Goal: Communication & Community: Answer question/provide support

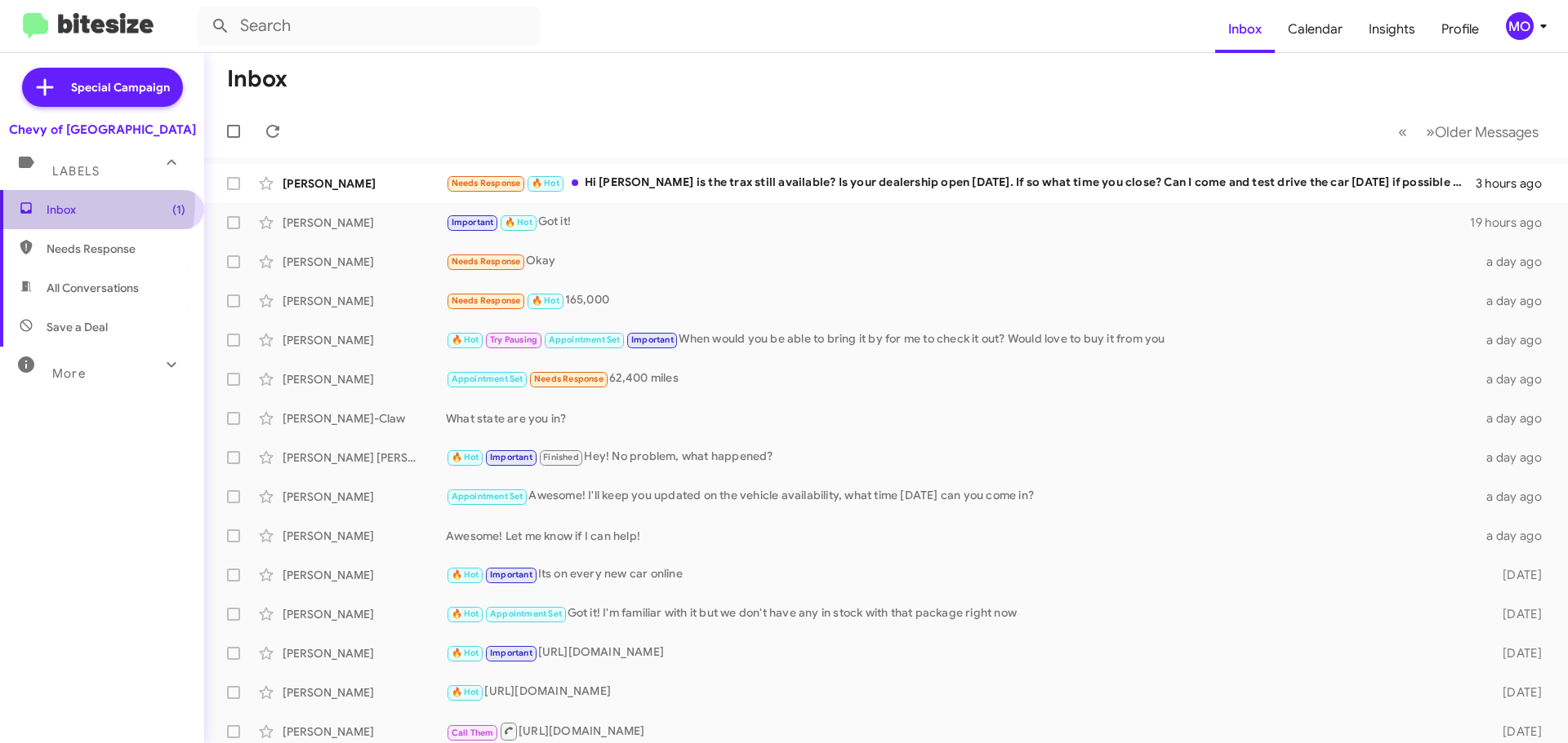
click at [96, 205] on span "Inbox (1)" at bounding box center [116, 209] width 138 height 16
click at [96, 206] on span "Inbox (1)" at bounding box center [116, 209] width 138 height 16
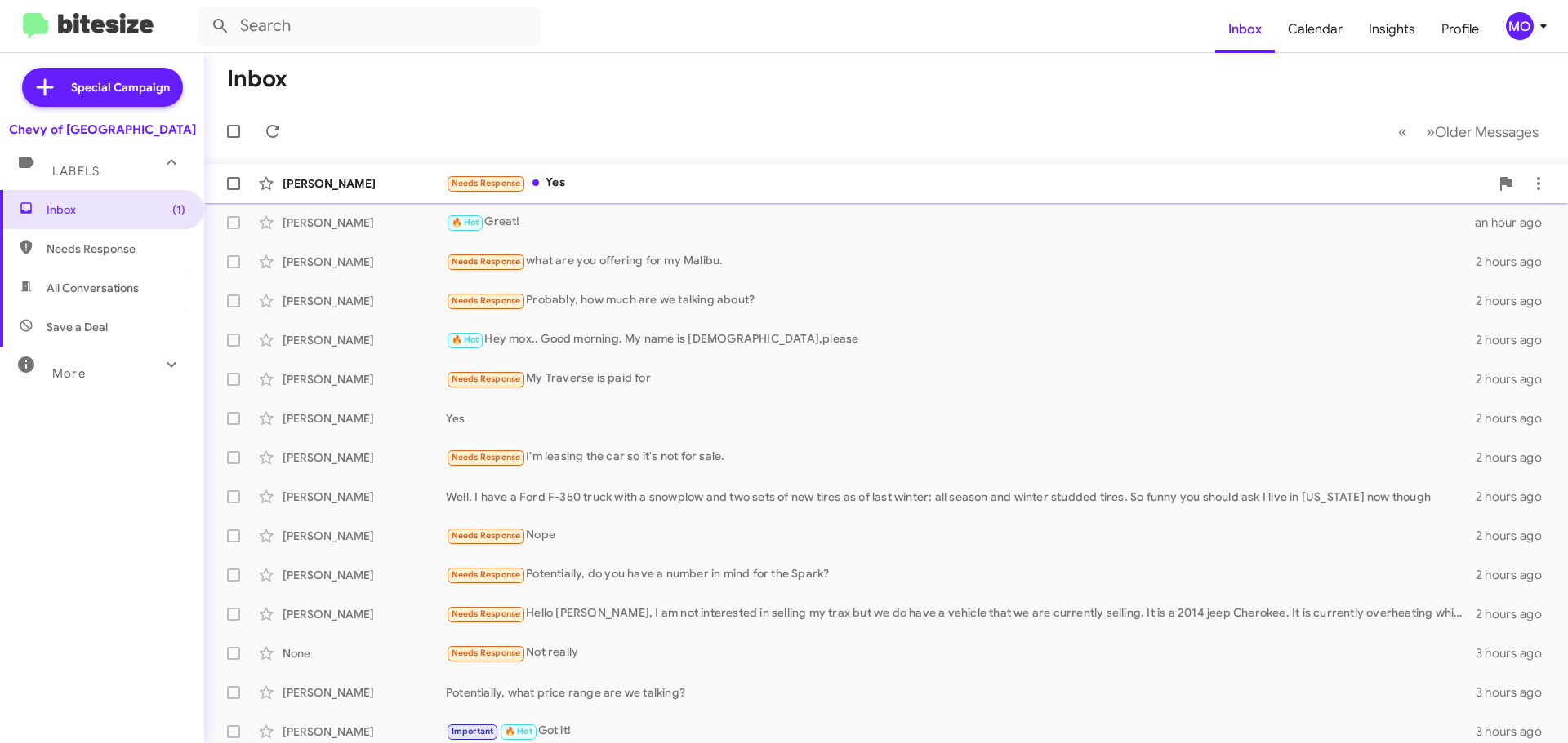
click at [342, 177] on div "[PERSON_NAME]" at bounding box center [364, 184] width 163 height 16
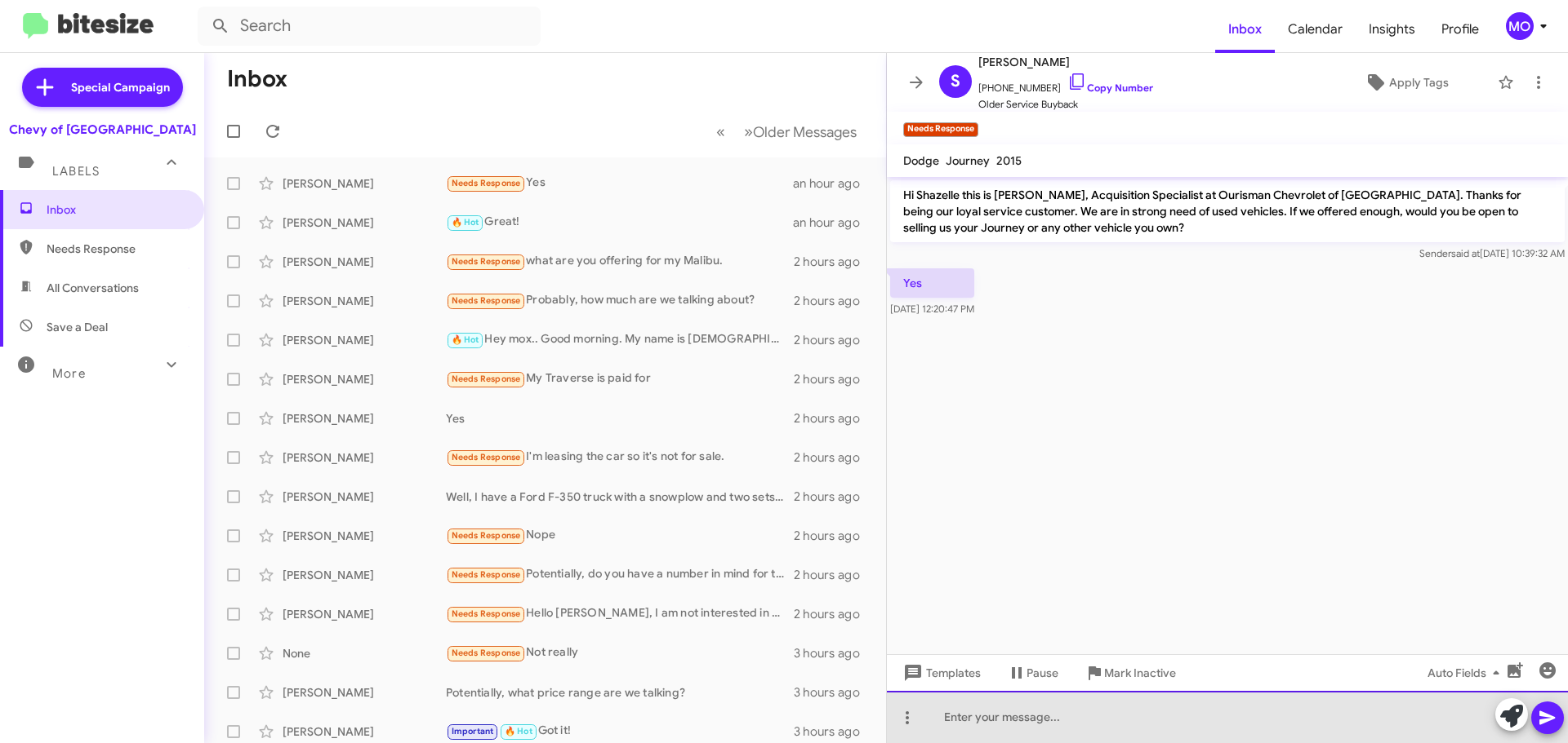
click at [1105, 716] on div at bounding box center [1226, 717] width 681 height 52
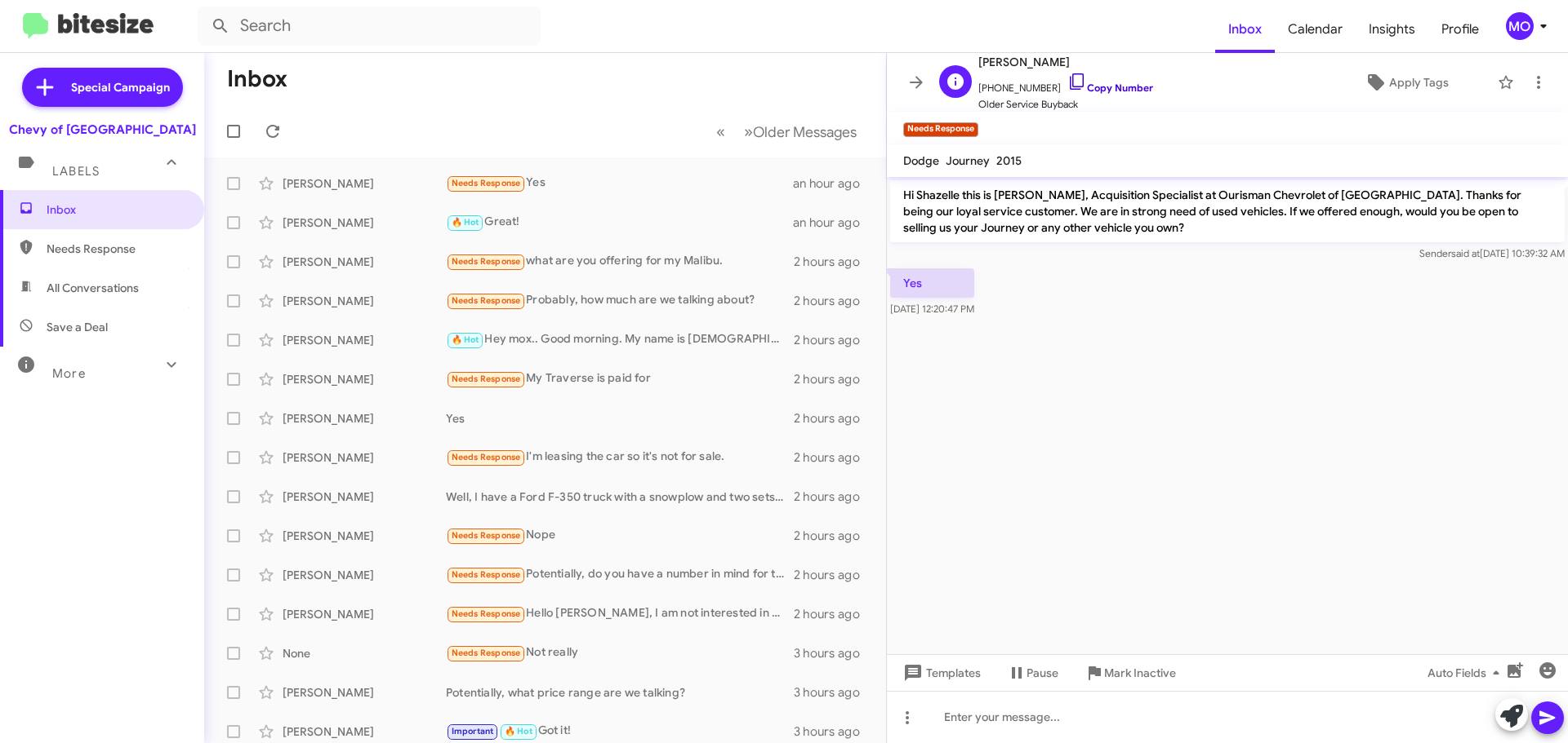
click at [1067, 83] on icon at bounding box center [1077, 82] width 20 height 20
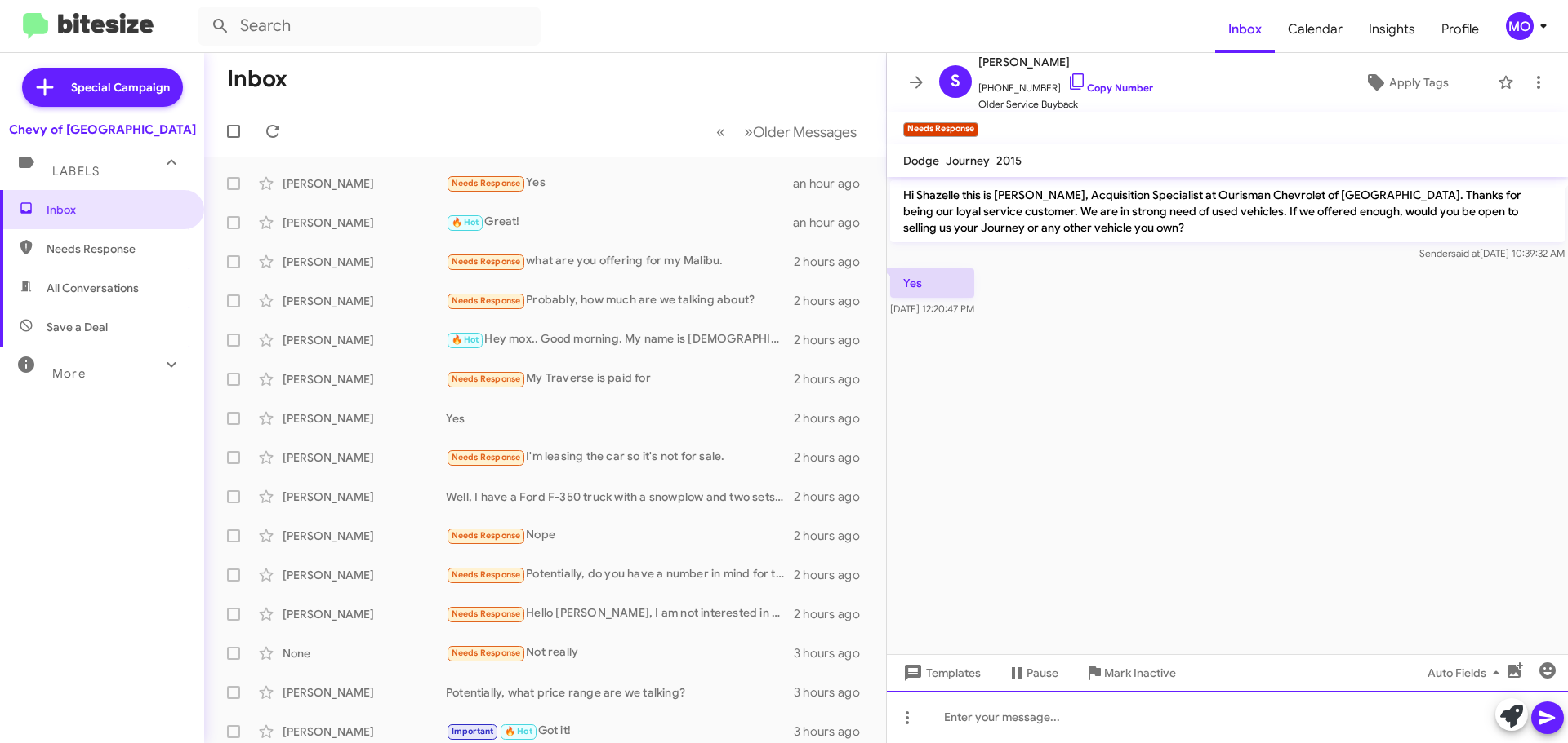
click at [1052, 721] on div at bounding box center [1226, 717] width 681 height 52
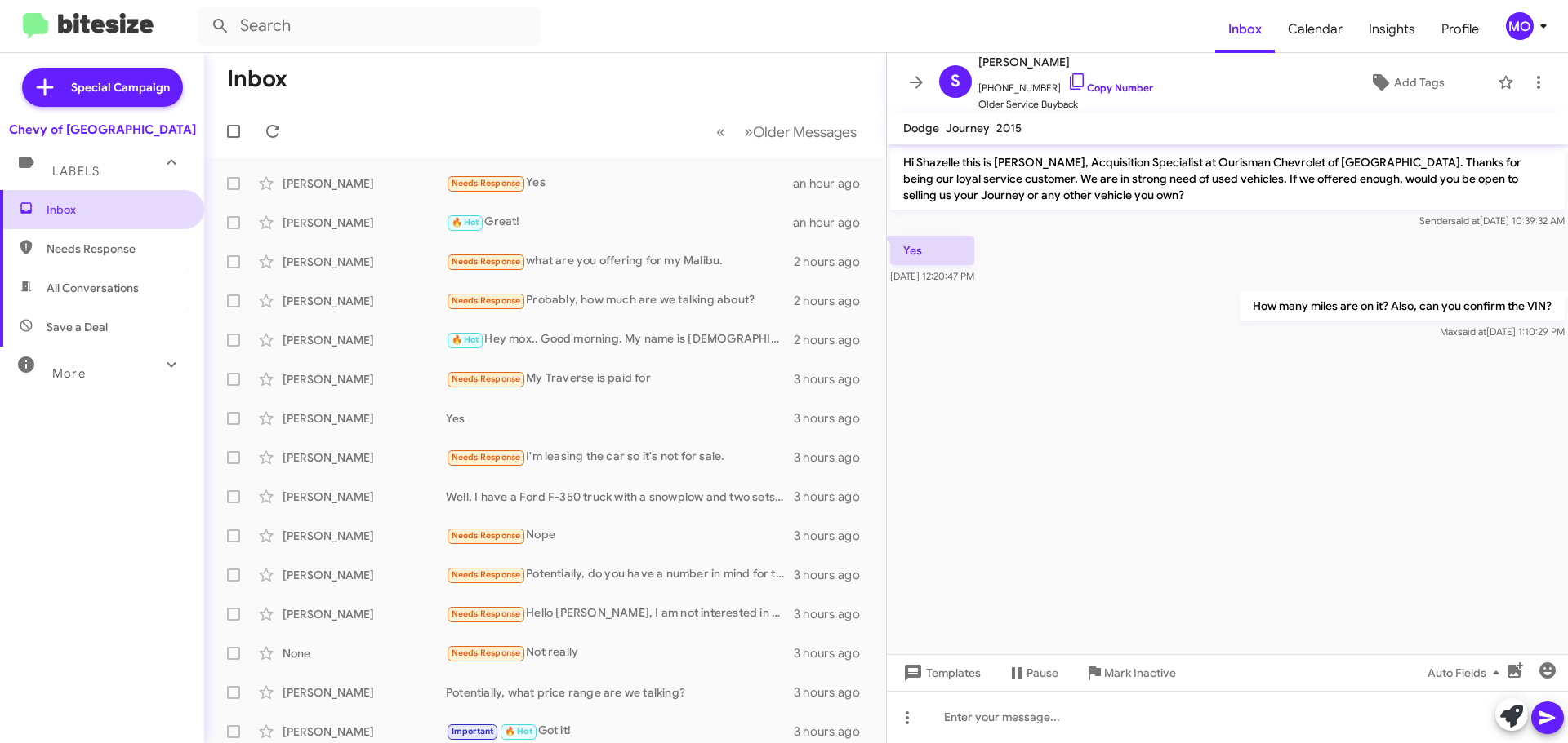
click at [67, 217] on span "Inbox" at bounding box center [116, 209] width 138 height 16
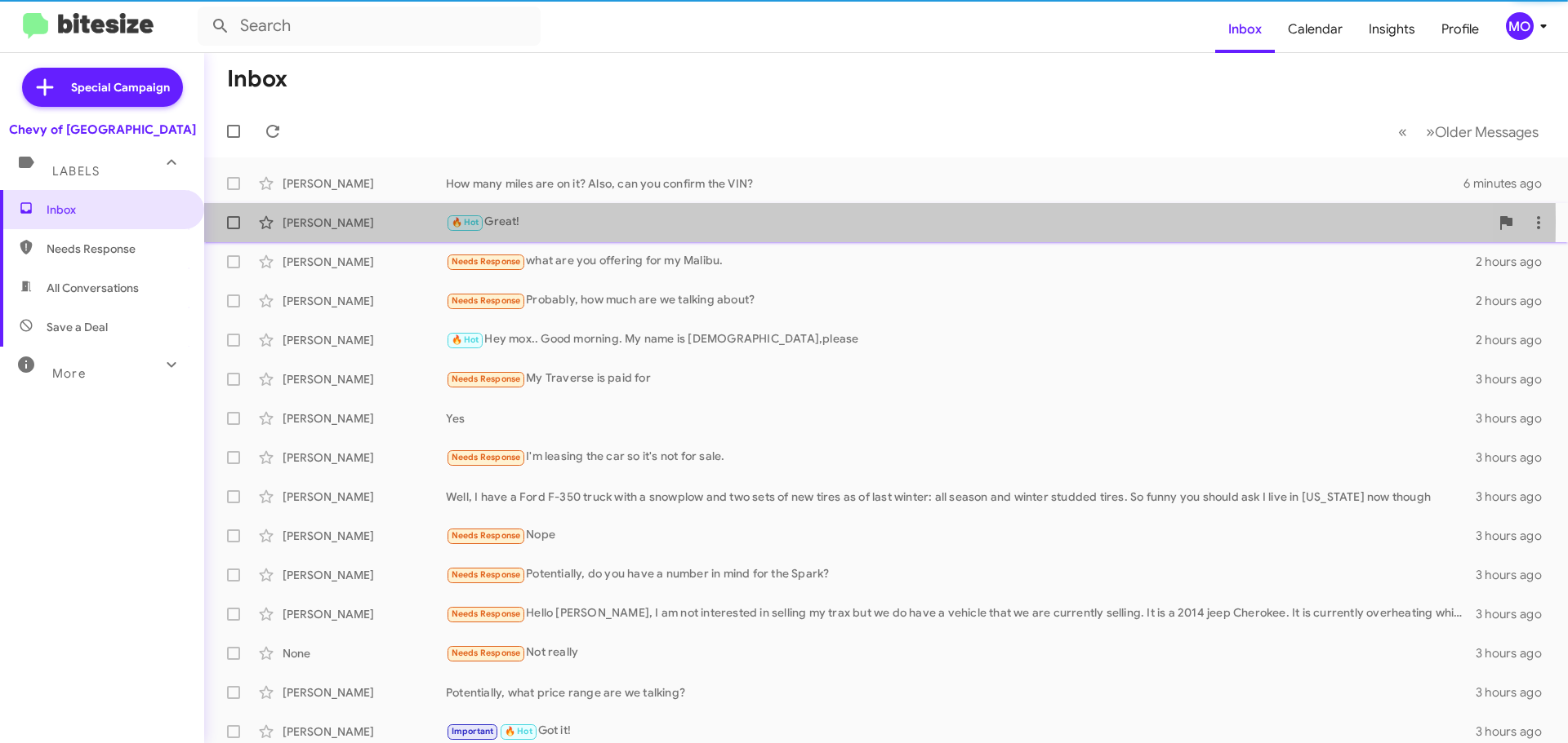
click at [383, 222] on div "[PERSON_NAME]" at bounding box center [364, 223] width 163 height 16
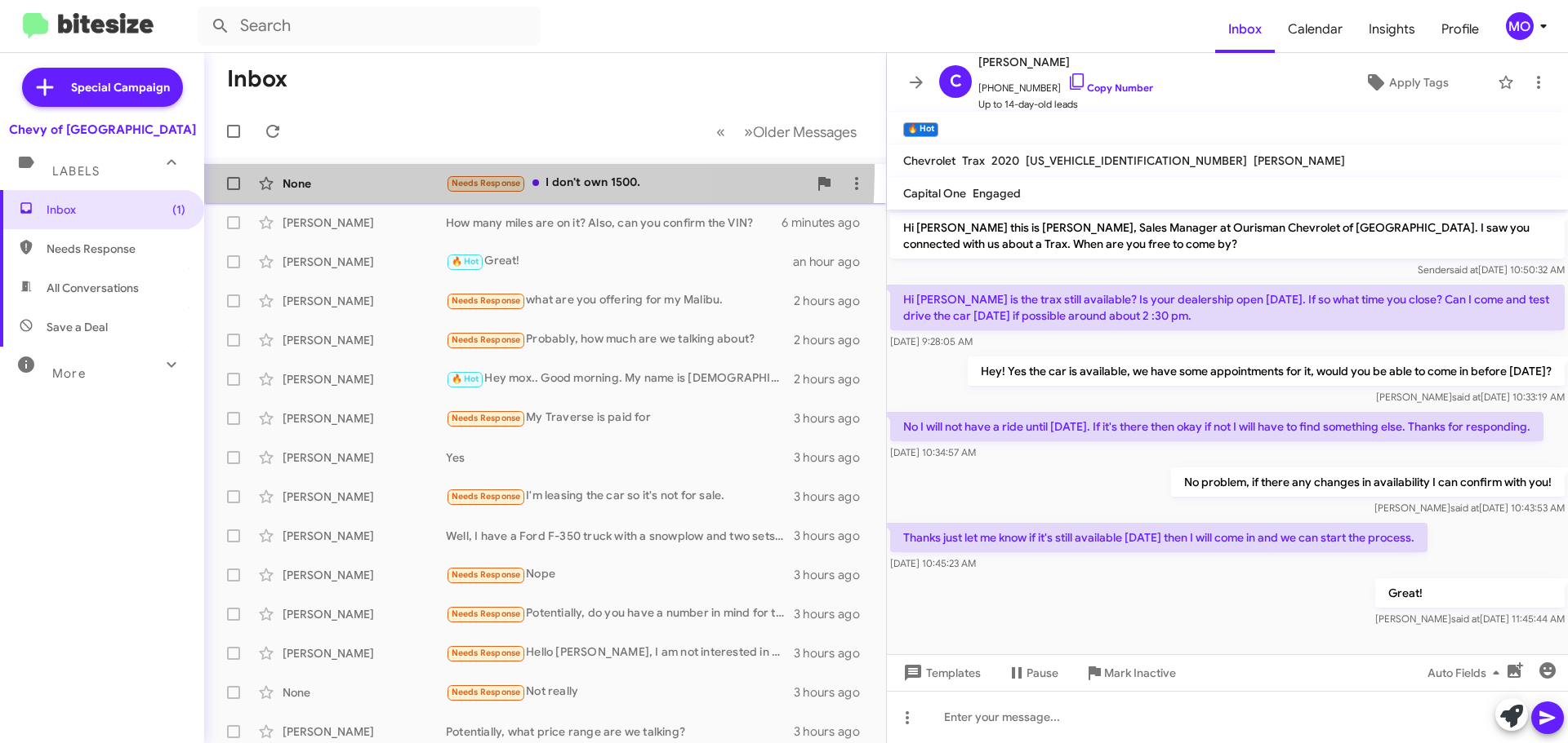
click at [375, 171] on div "None Needs Response I don't own 1500. a few seconds ago" at bounding box center [545, 184] width 656 height 33
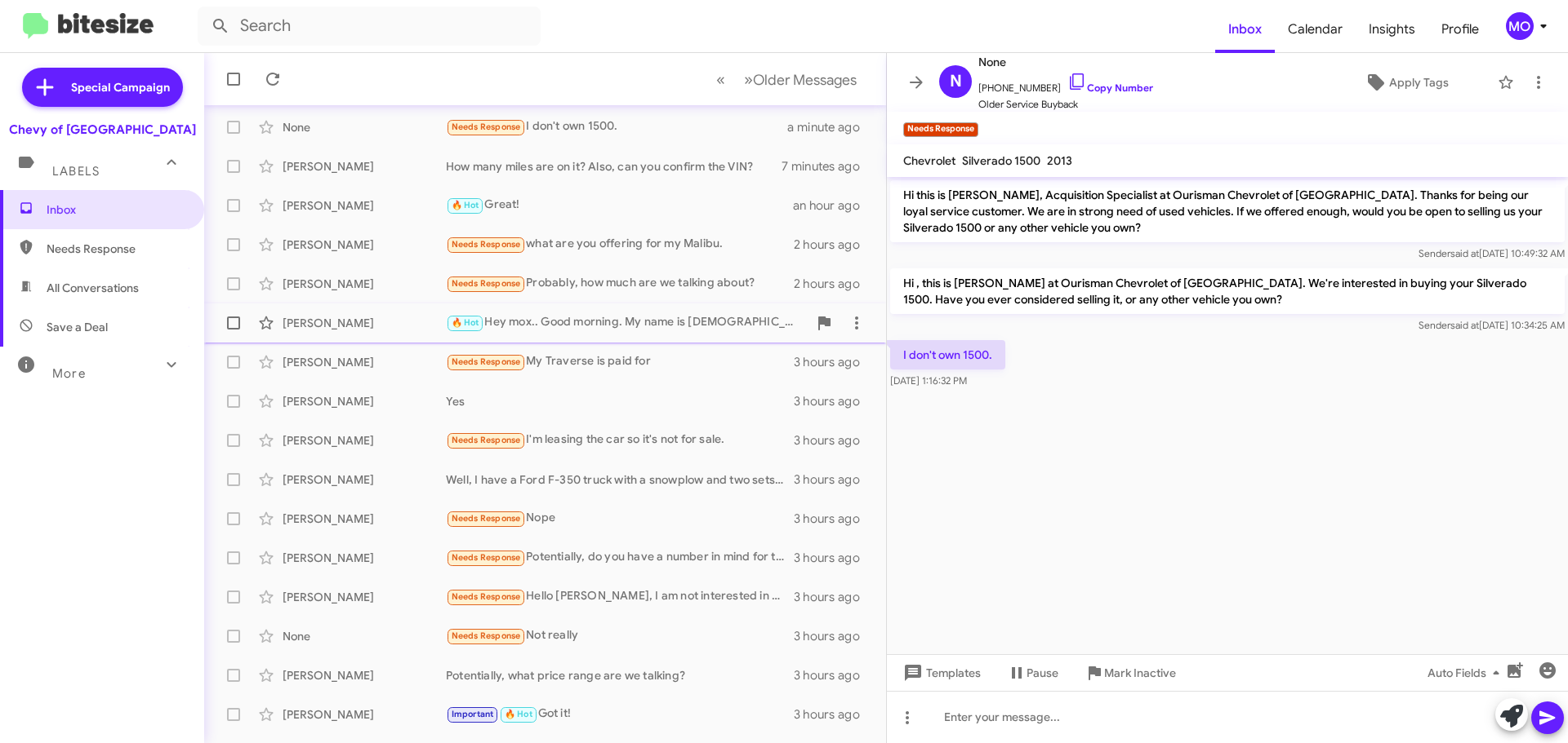
scroll to position [82, 0]
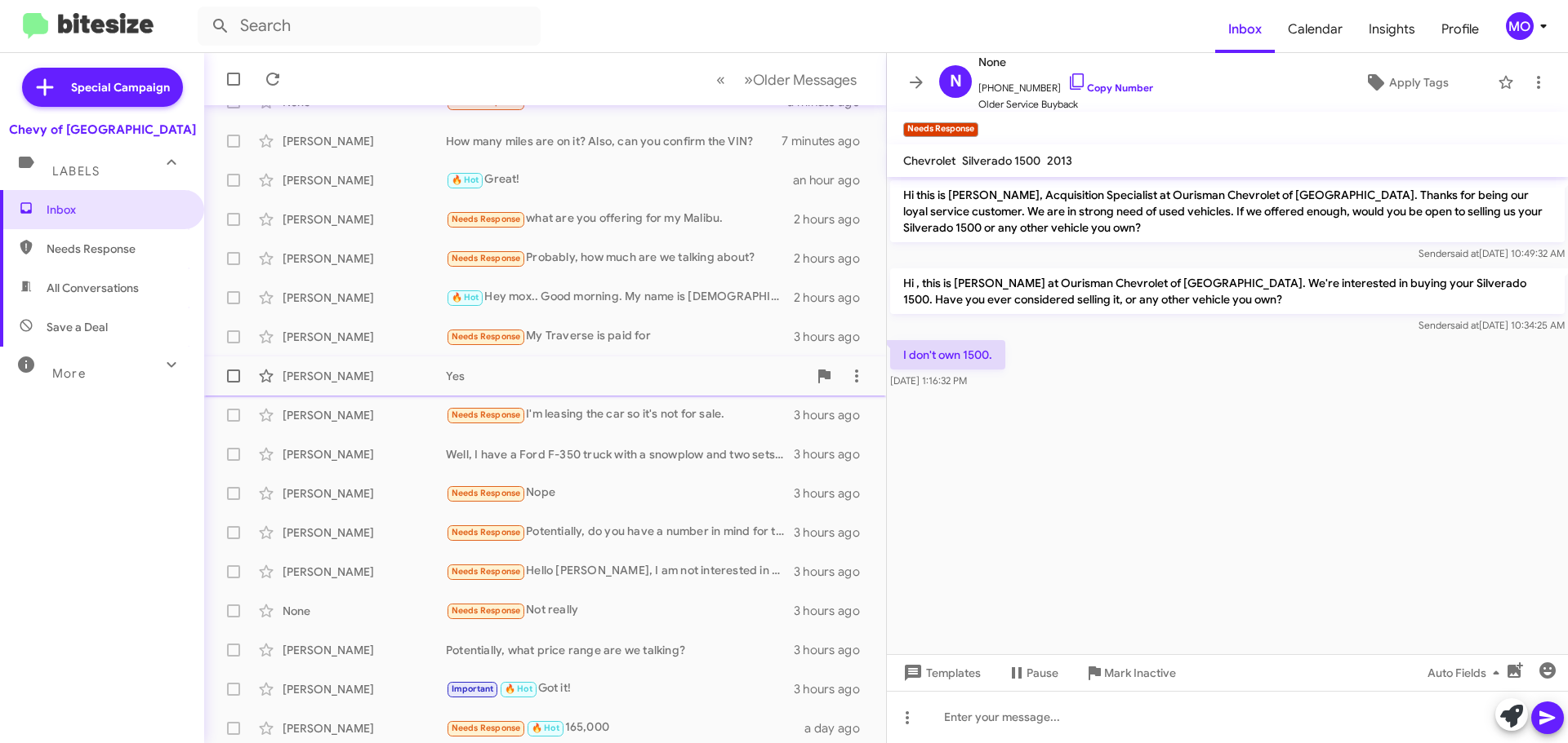
click at [375, 371] on div "[PERSON_NAME]" at bounding box center [364, 376] width 163 height 16
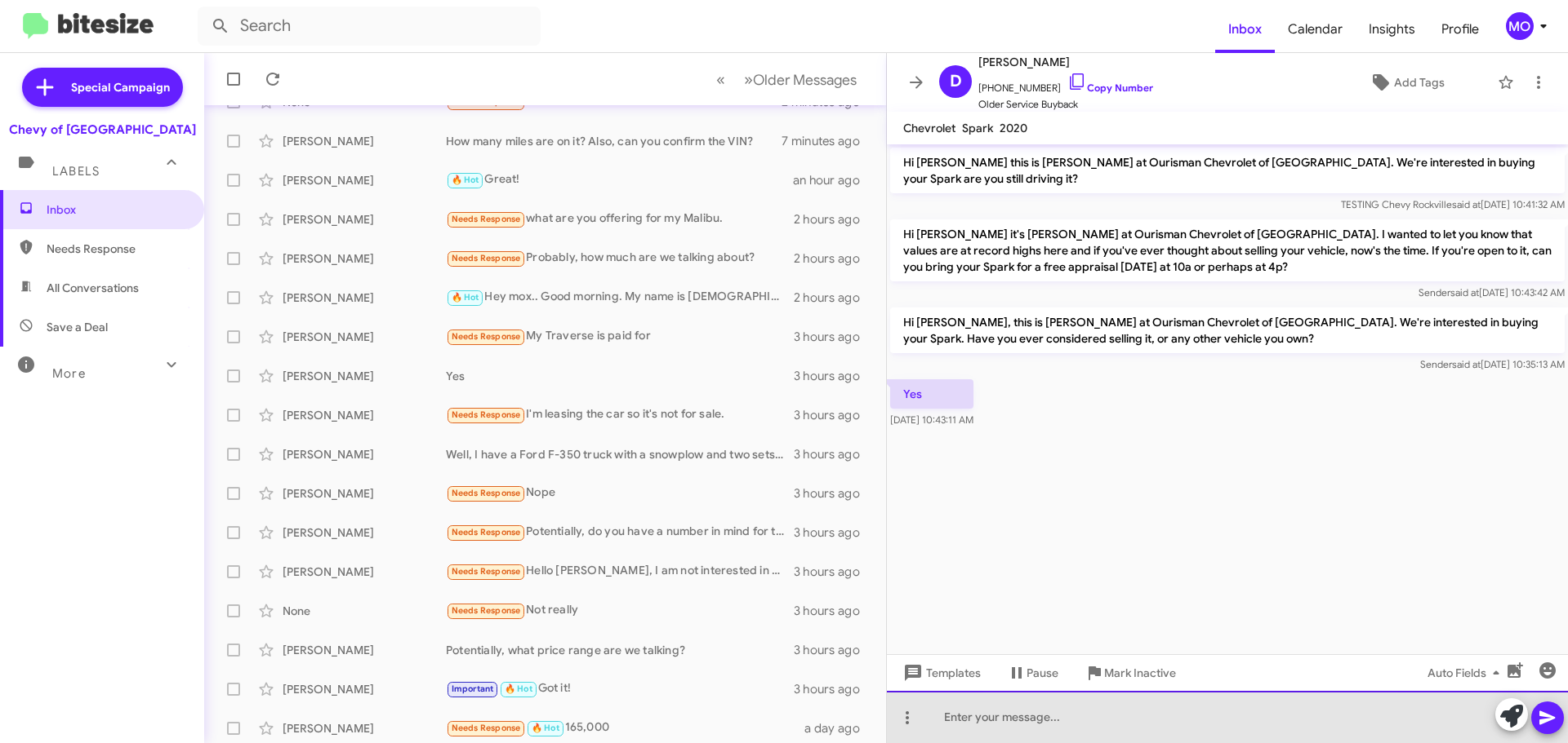
click at [1172, 716] on div at bounding box center [1226, 717] width 681 height 52
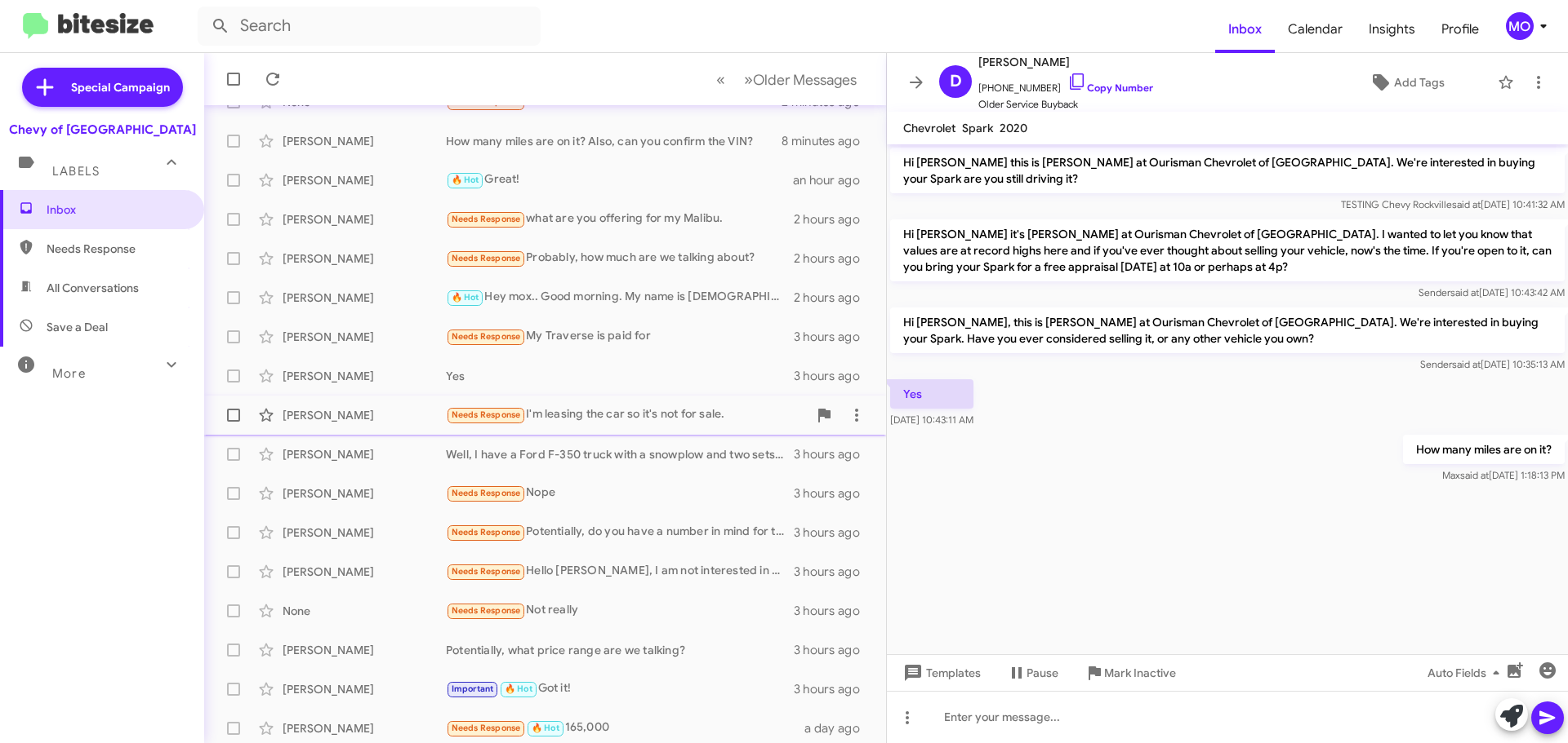
click at [640, 424] on div "Needs Response I'm leasing the car so it's not for sale." at bounding box center [626, 414] width 362 height 19
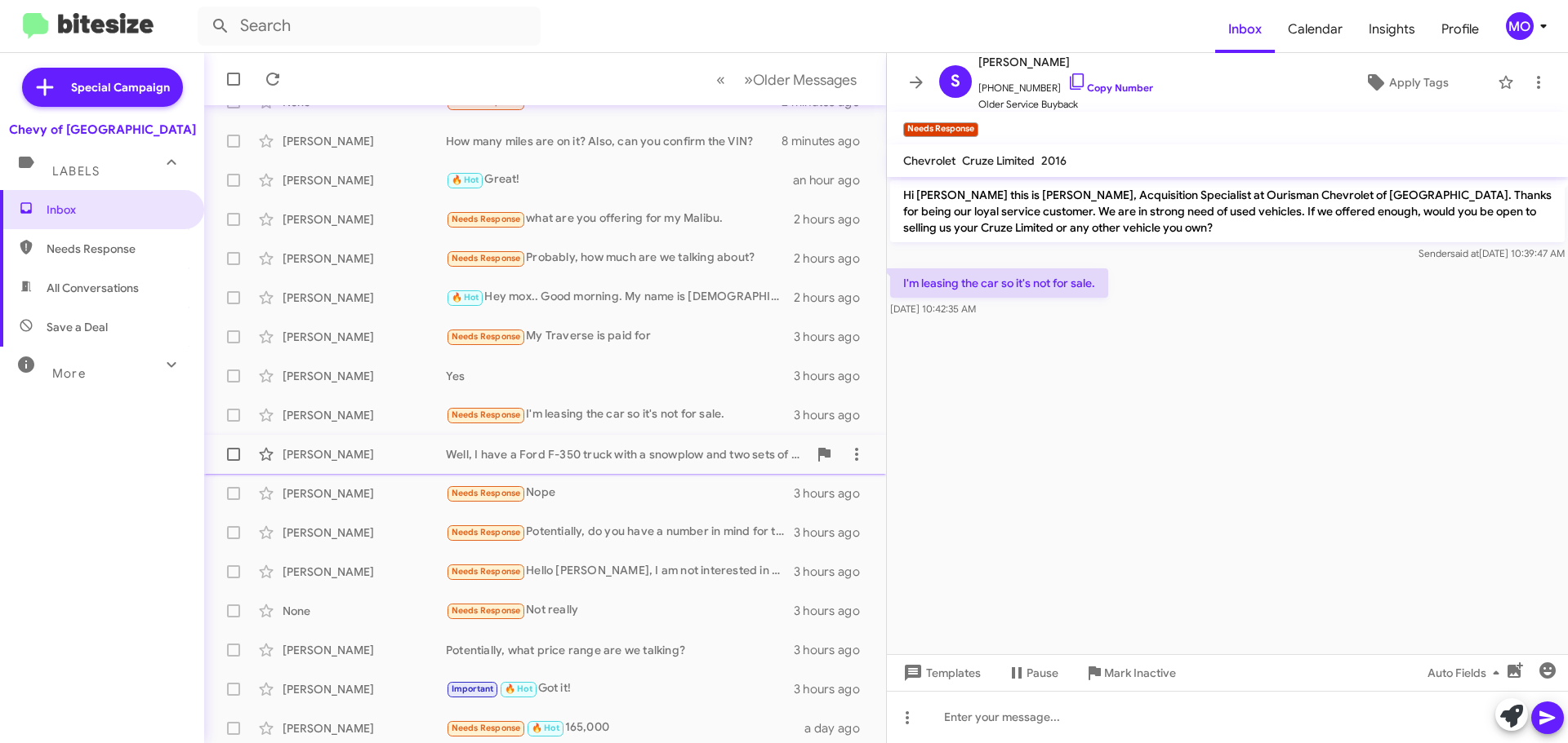
click at [642, 447] on div "Well, I have a Ford F-350 truck with a snowplow and two sets of new tires as of…" at bounding box center [626, 454] width 362 height 16
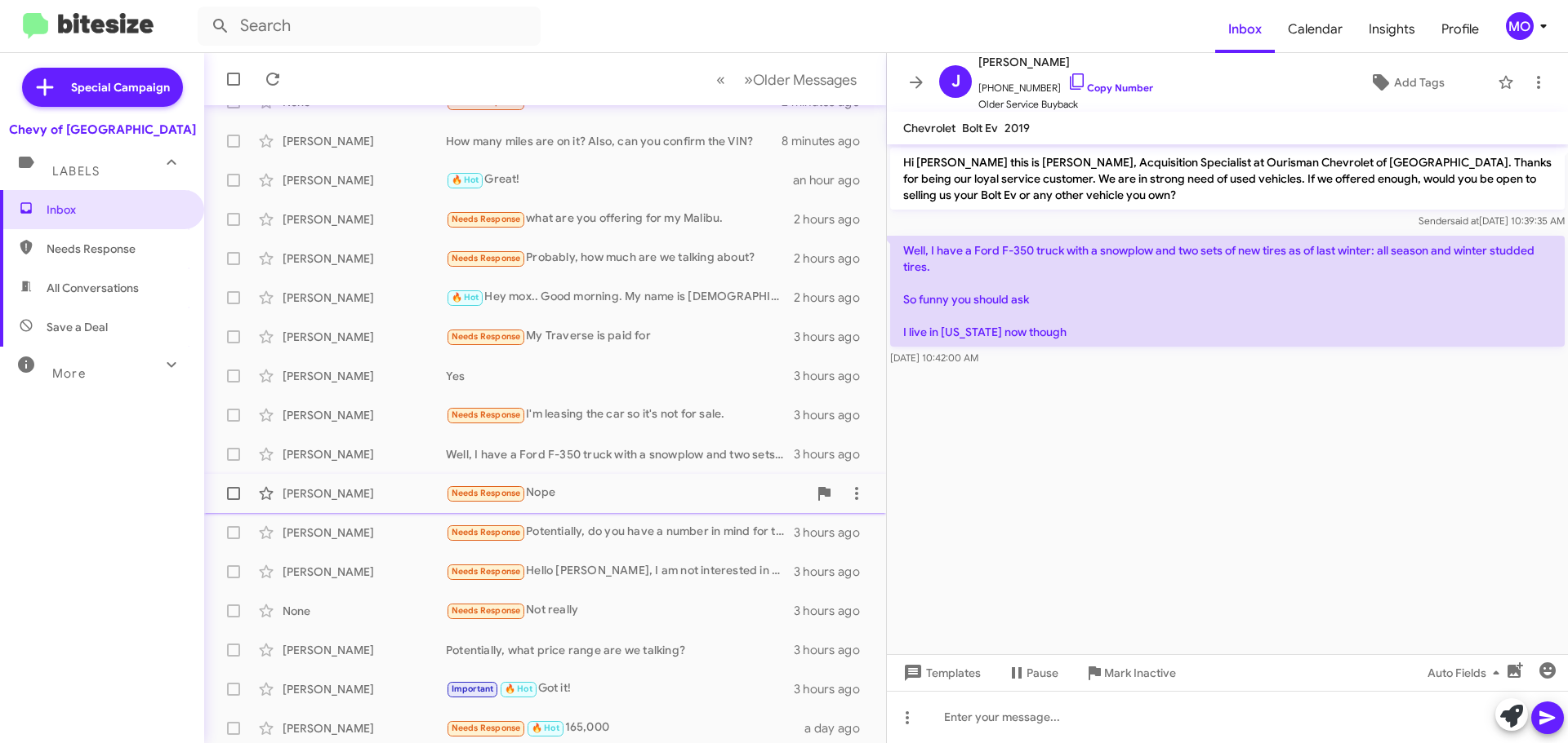
click at [634, 491] on div "Needs Response Nope" at bounding box center [626, 493] width 362 height 19
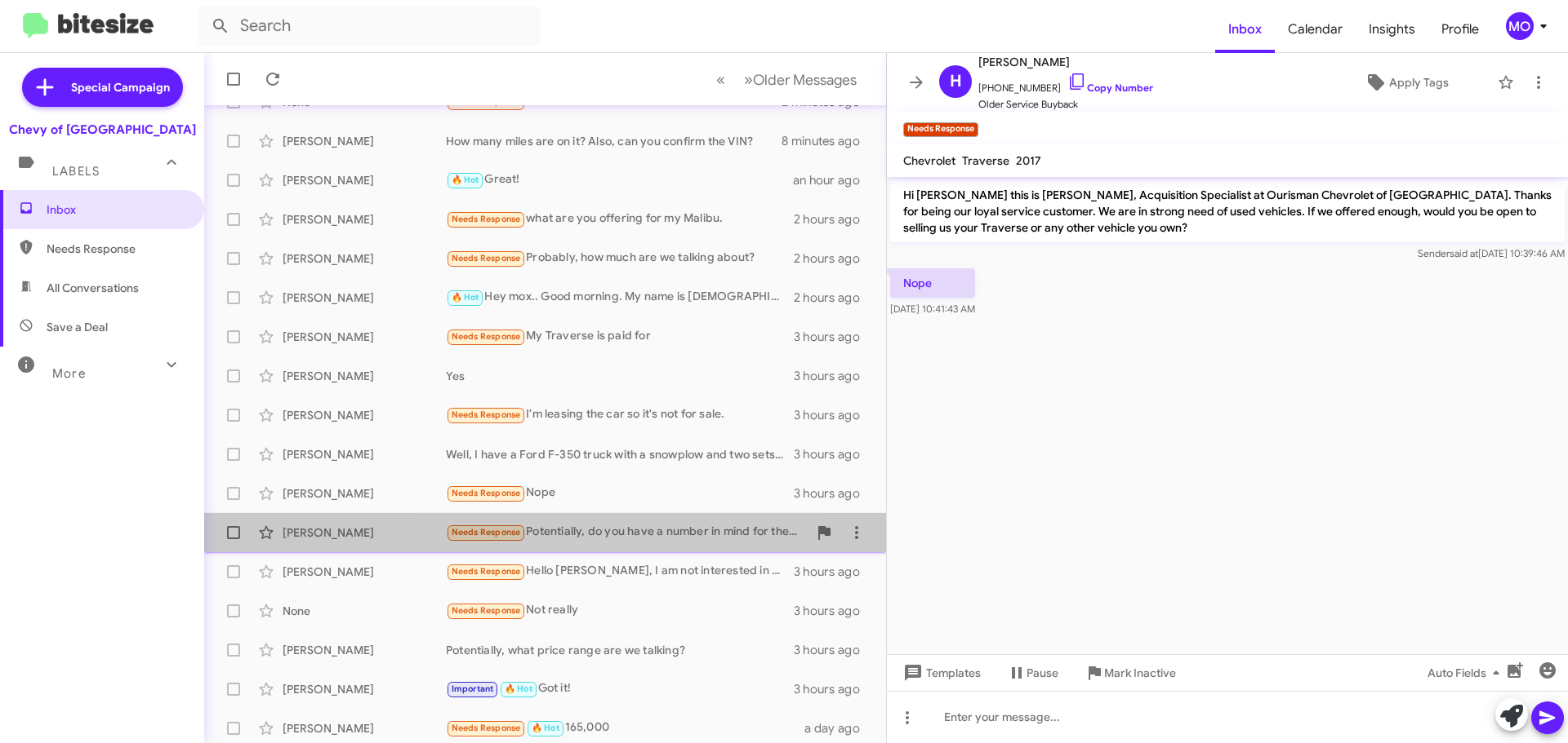
click at [635, 538] on div "Needs Response Potentially, do you have a number in mind for the Spark?" at bounding box center [626, 532] width 362 height 19
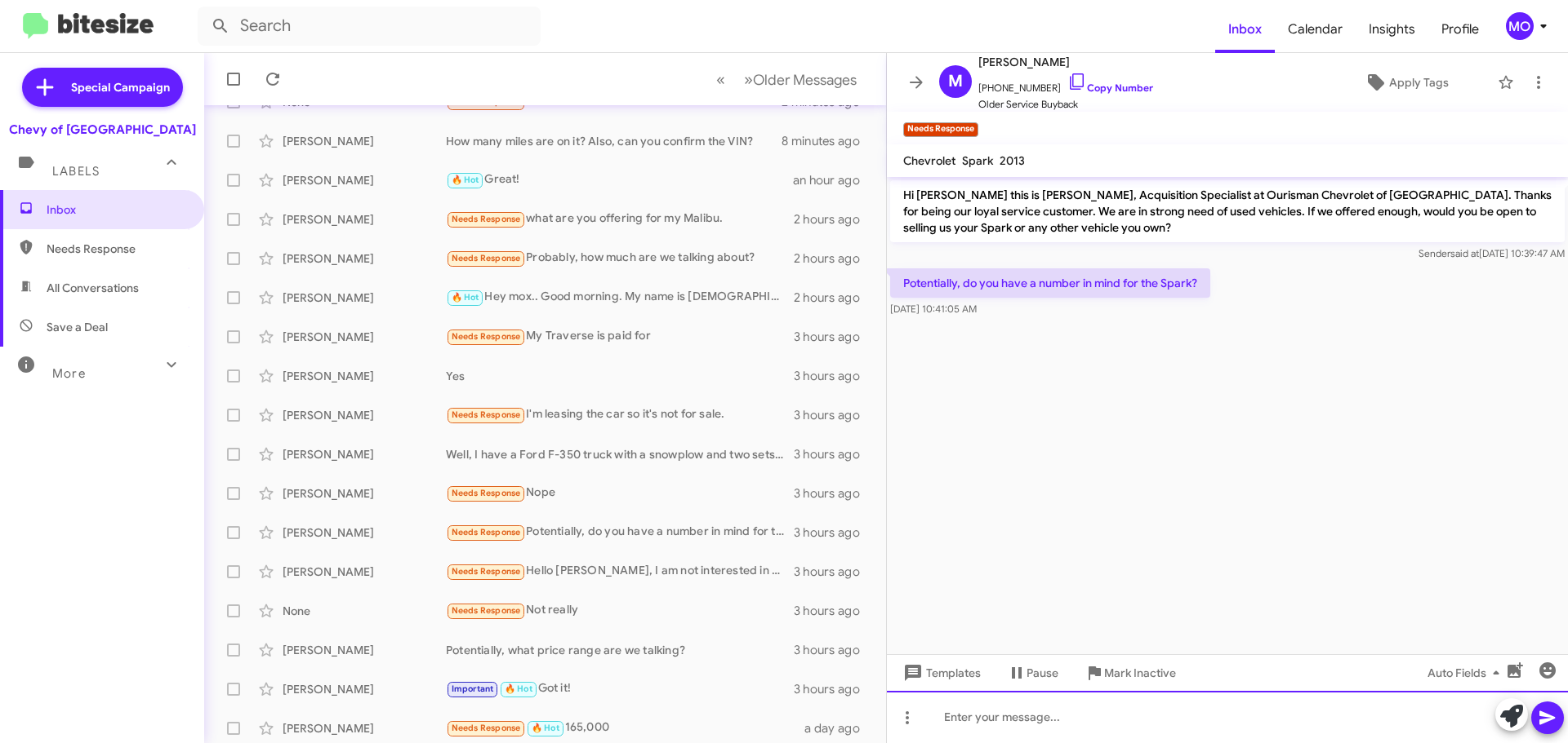
click at [1039, 718] on div at bounding box center [1226, 717] width 681 height 52
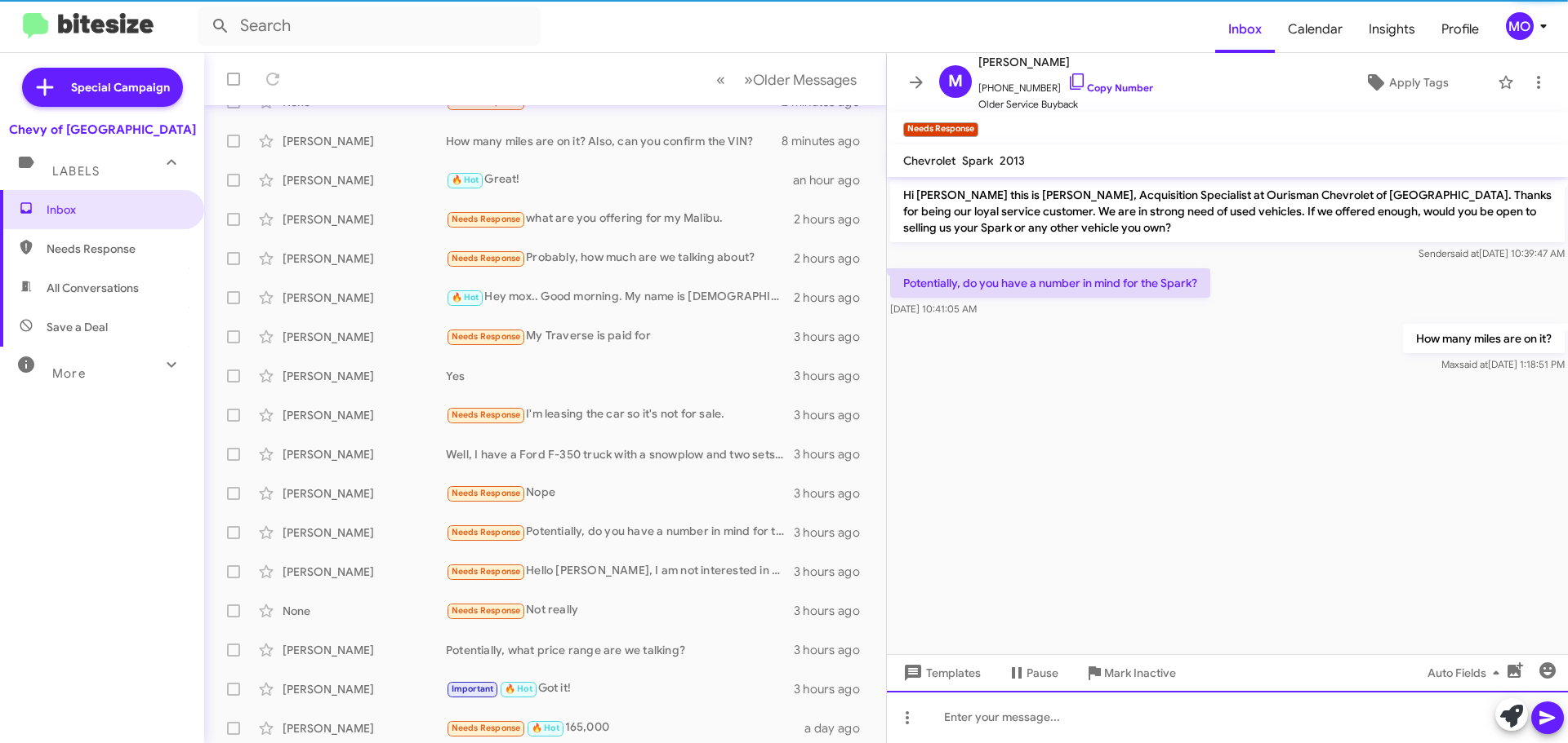
scroll to position [121, 0]
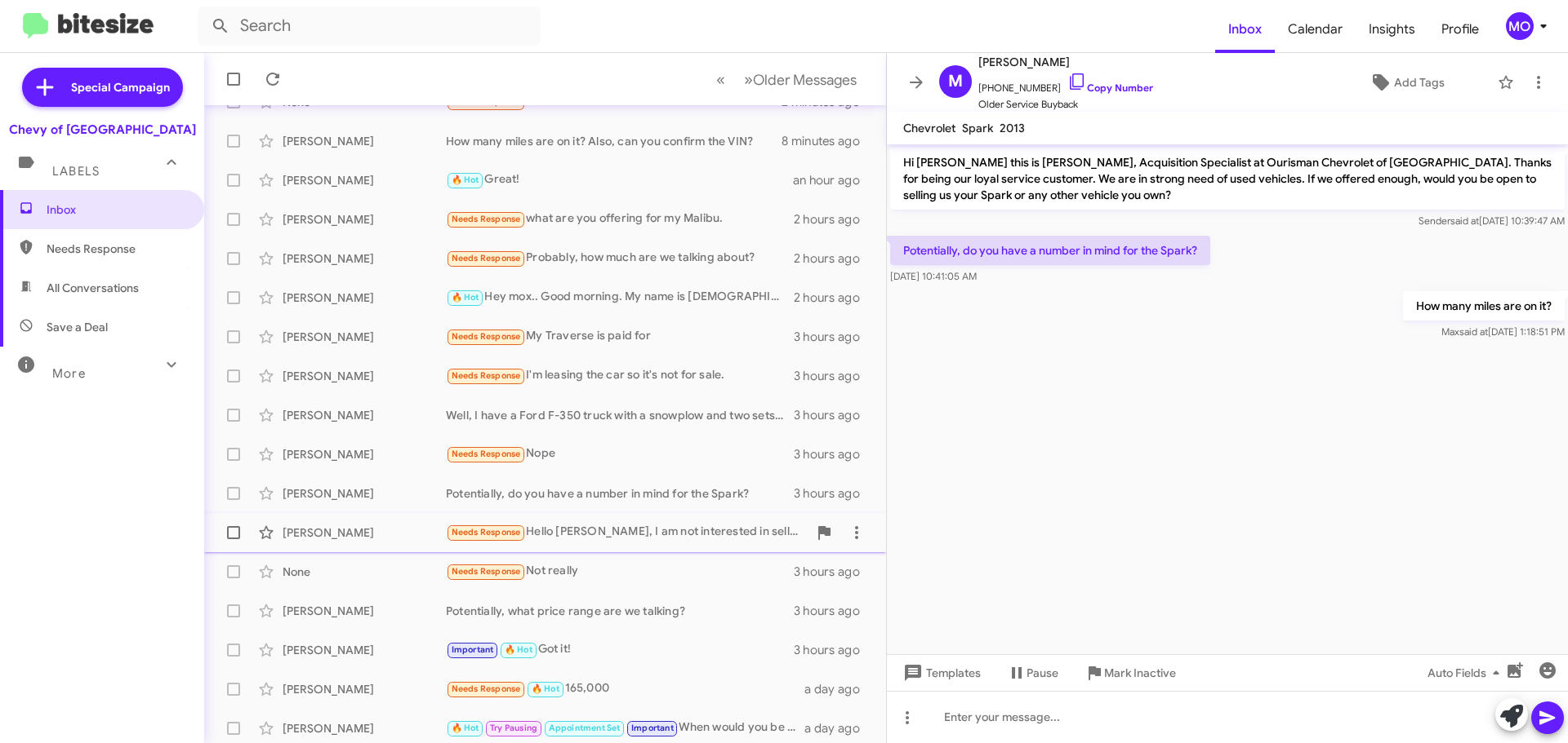
click at [665, 541] on div "Needs Response Hello [PERSON_NAME], I am not interested in selling my trax but …" at bounding box center [626, 532] width 362 height 19
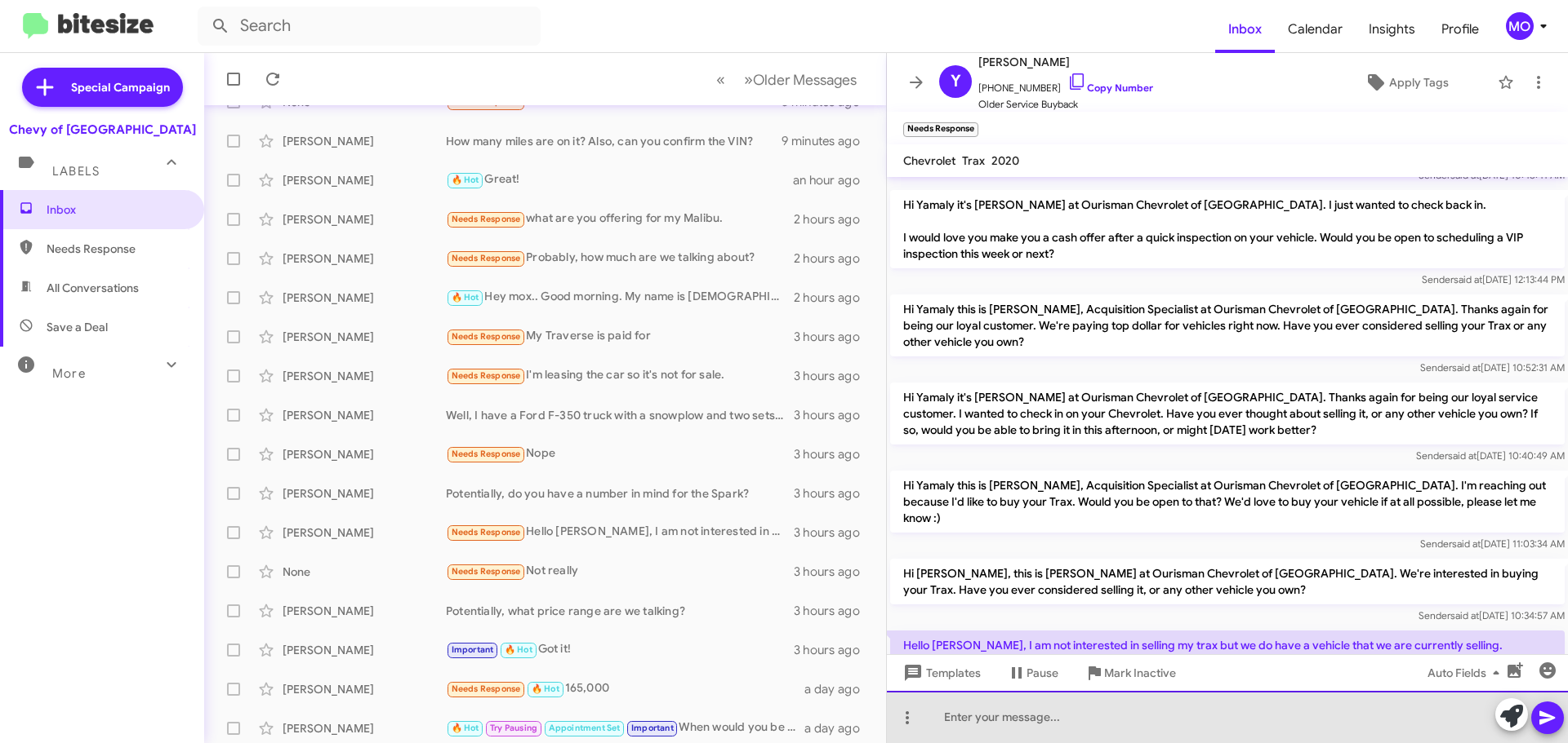
click at [1019, 720] on div at bounding box center [1226, 717] width 681 height 52
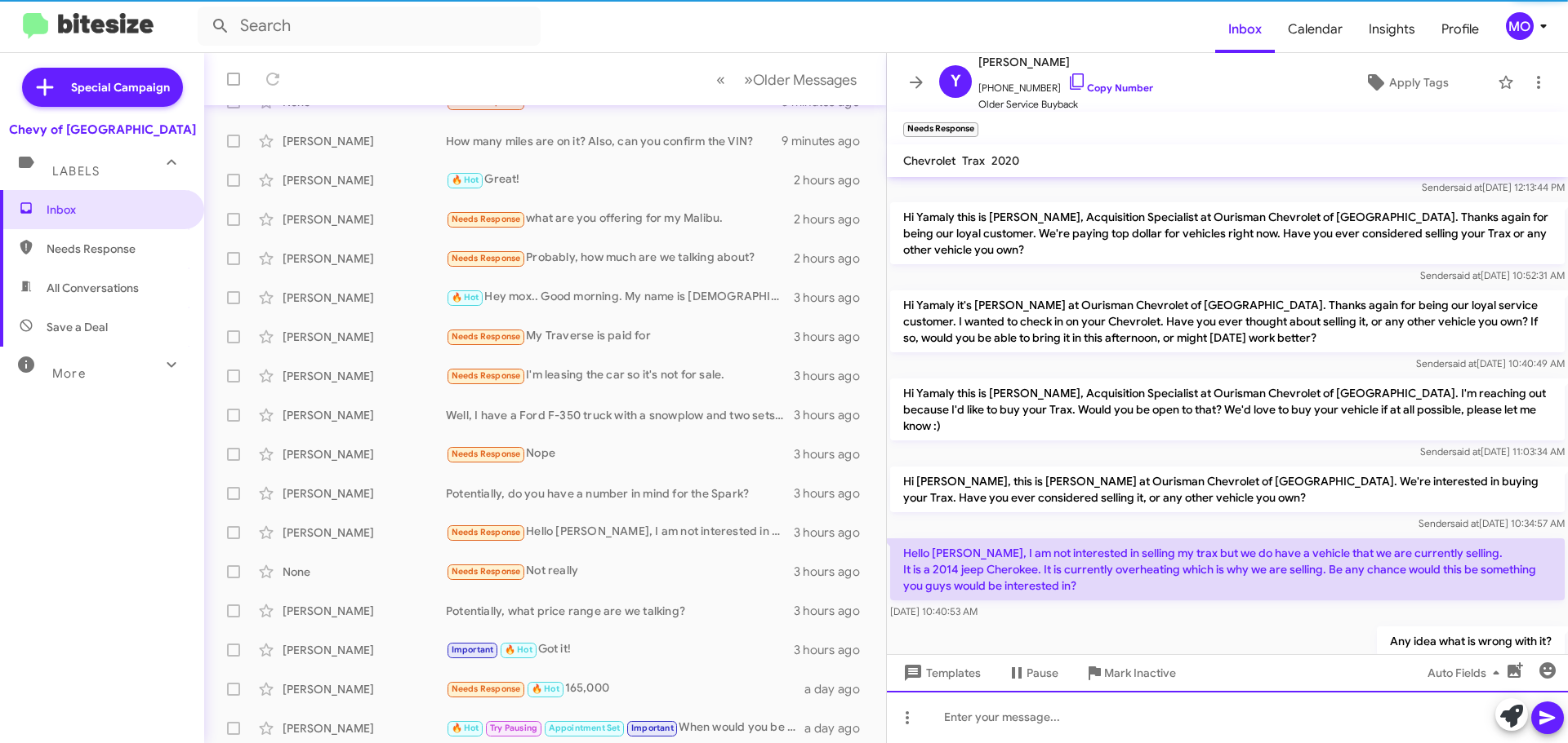
scroll to position [160, 0]
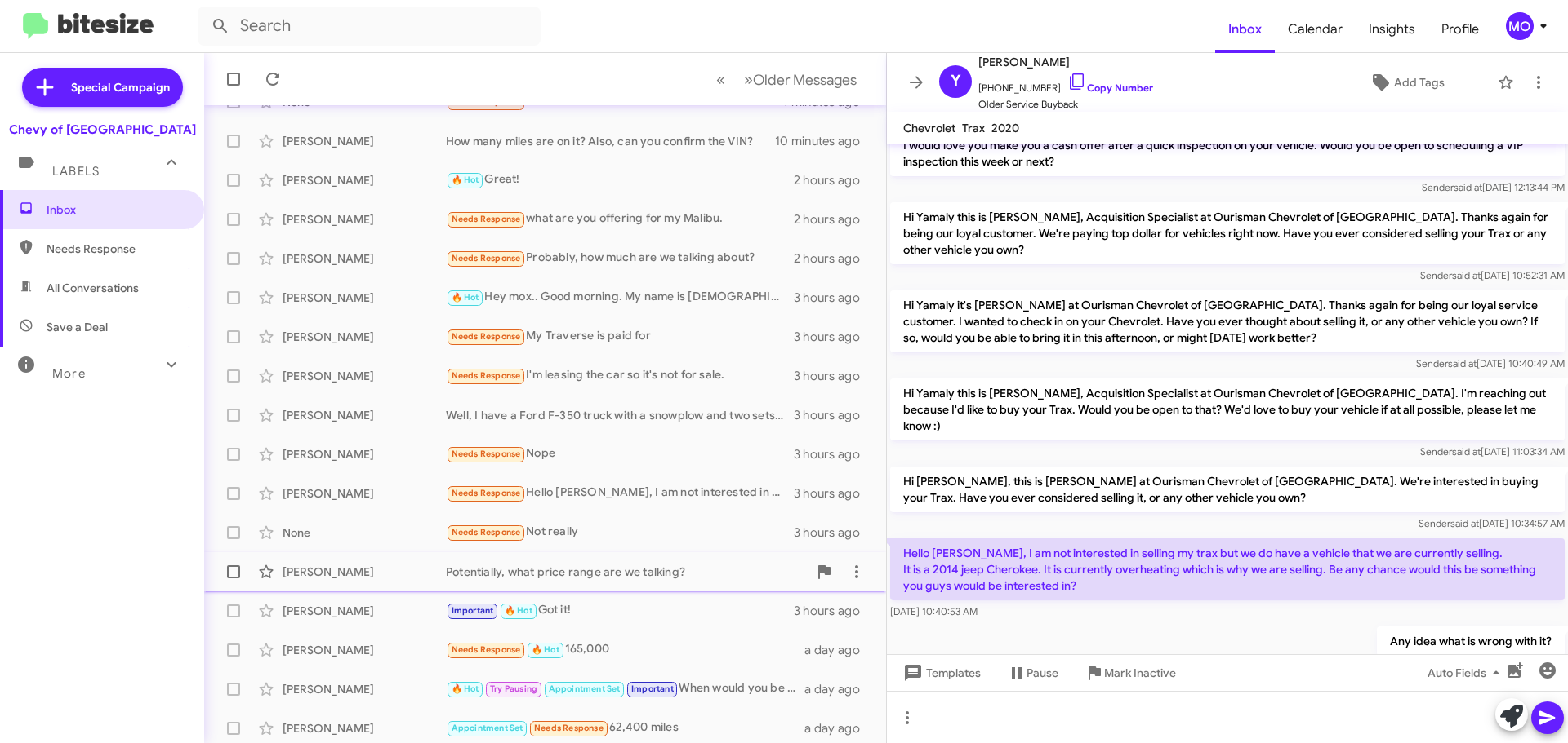
click at [474, 576] on div "Potentially, what price range are we talking?" at bounding box center [626, 572] width 362 height 16
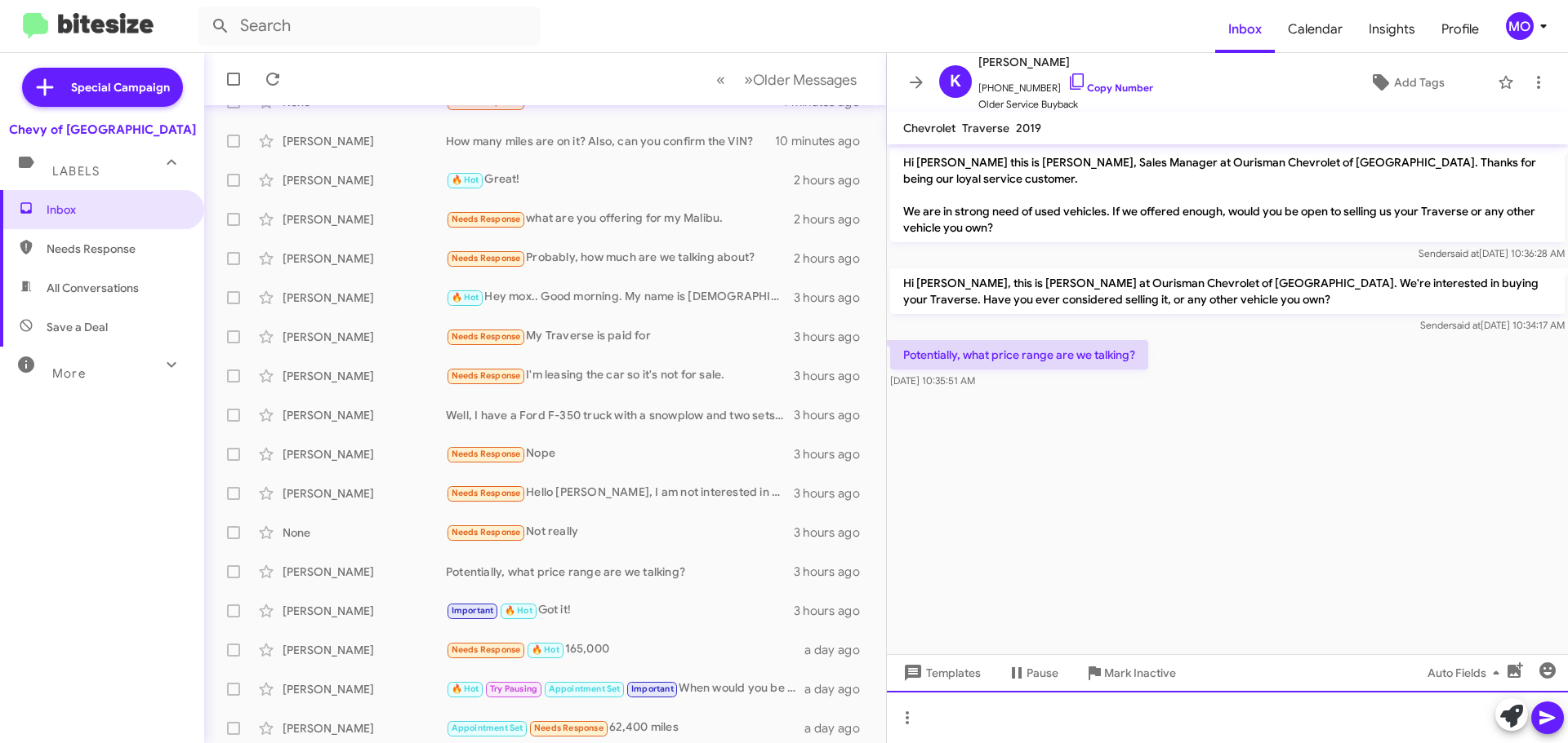
click at [1120, 734] on div at bounding box center [1226, 717] width 681 height 52
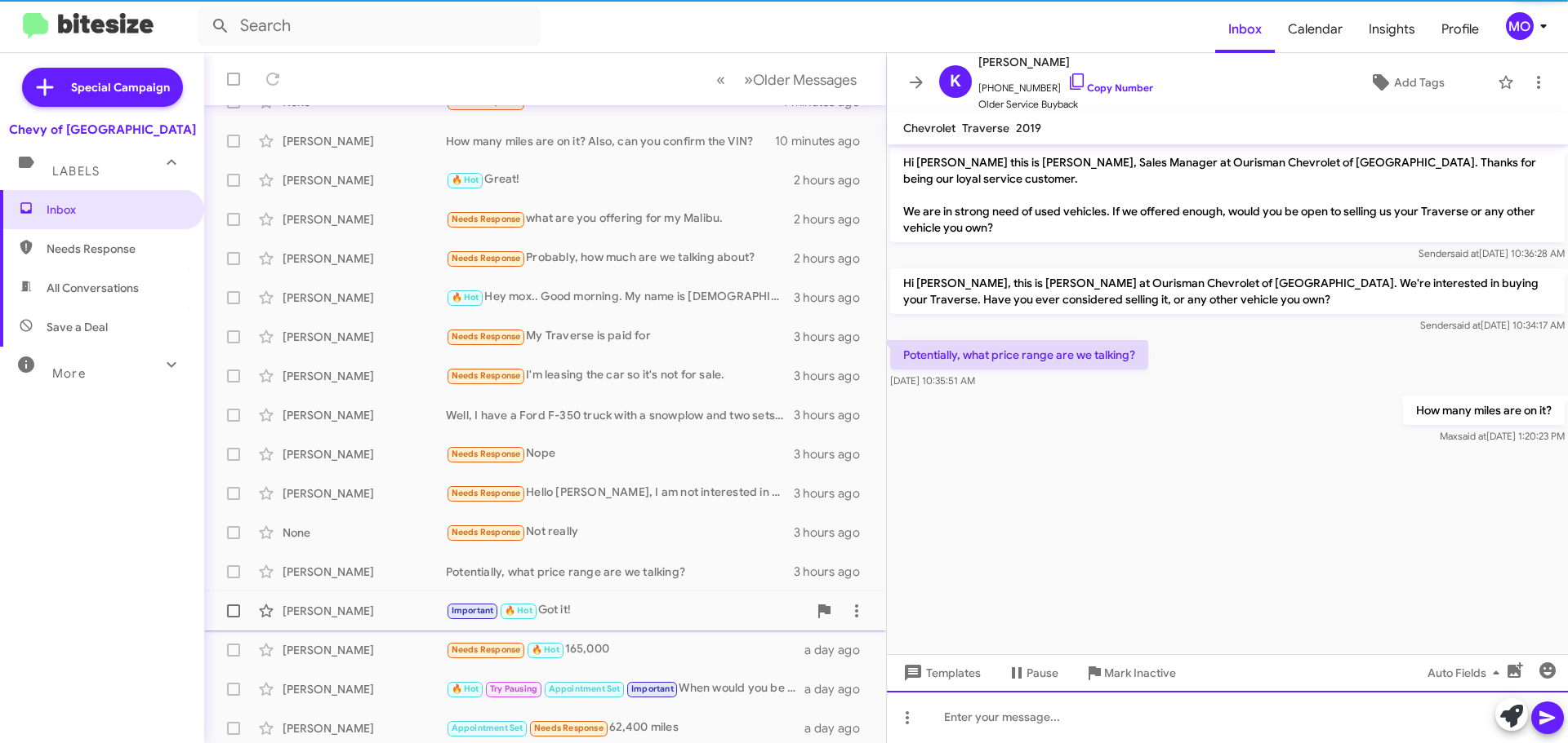
scroll to position [199, 0]
